Goal: Transaction & Acquisition: Purchase product/service

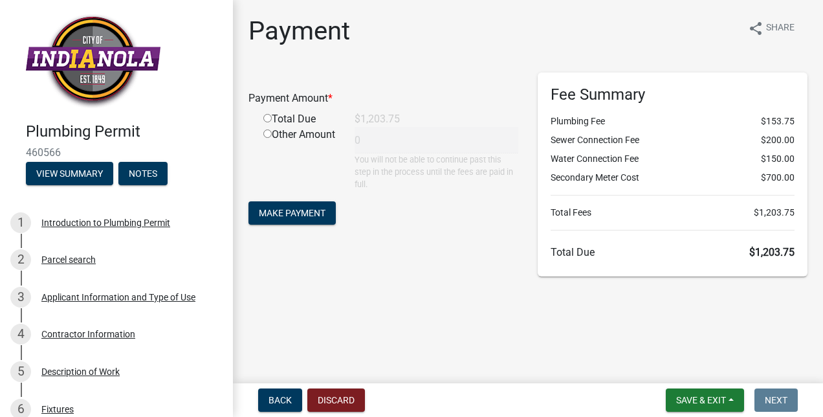
click at [262, 114] on div "Total Due" at bounding box center [299, 119] width 91 height 16
click at [268, 118] on input "radio" at bounding box center [267, 118] width 8 height 8
radio input "true"
type input "1203.75"
click at [322, 208] on span "Make Payment" at bounding box center [292, 212] width 67 height 10
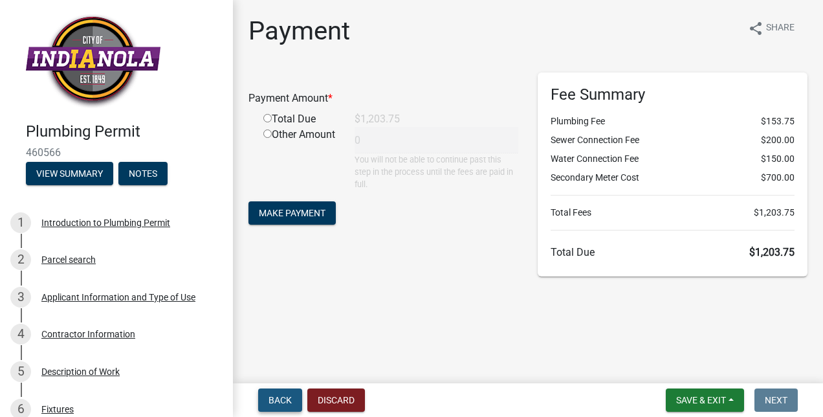
click at [281, 400] on span "Back" at bounding box center [279, 400] width 23 height 10
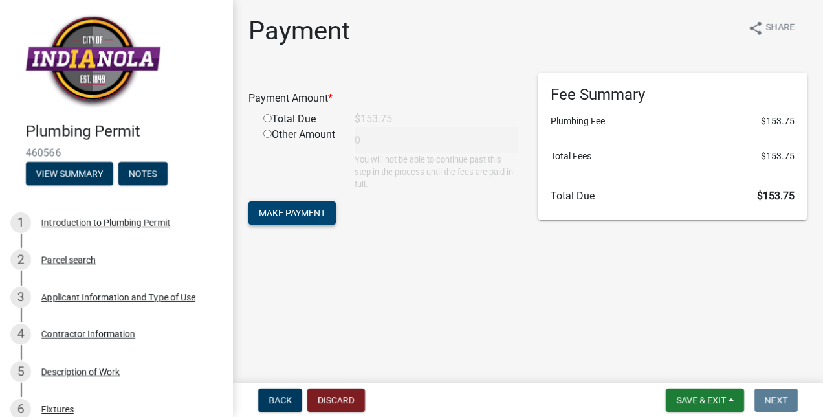
click at [310, 210] on span "Make Payment" at bounding box center [292, 212] width 67 height 10
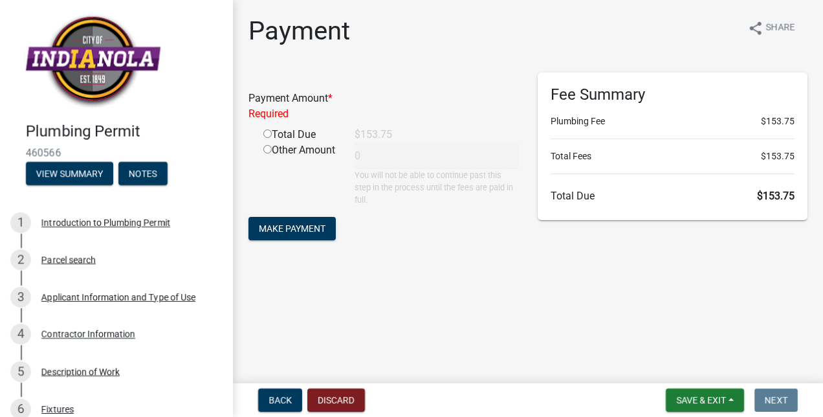
click at [266, 135] on input "radio" at bounding box center [267, 133] width 8 height 8
radio input "true"
type input "153.75"
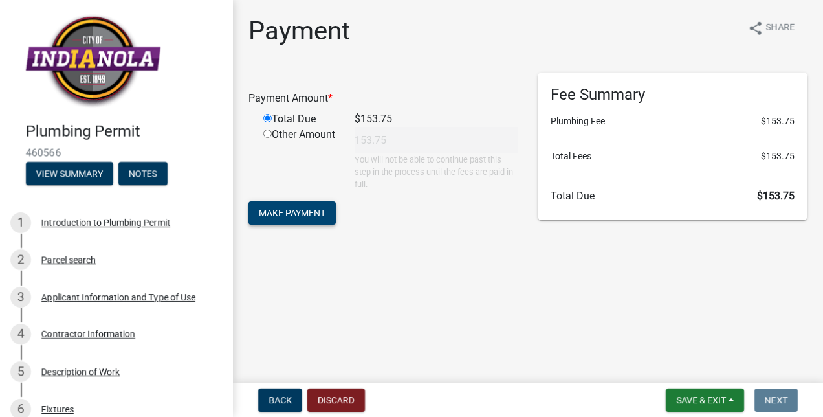
click at [281, 208] on span "Make Payment" at bounding box center [292, 212] width 67 height 10
